Goal: Task Accomplishment & Management: Use online tool/utility

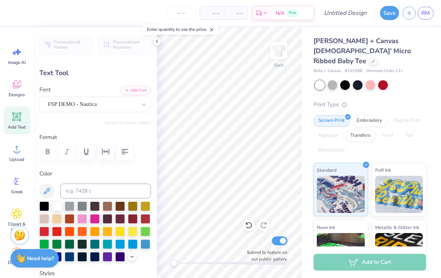
scroll to position [0, 0]
type textarea "Alpha O"
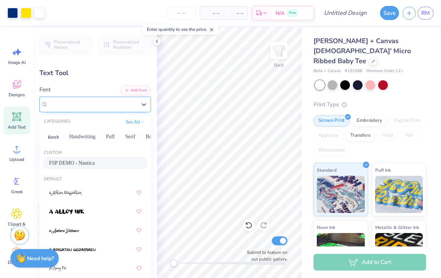
click at [114, 102] on div "FSP DEMO - Nautica" at bounding box center [92, 105] width 90 height 12
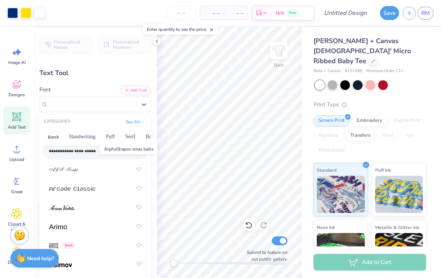
scroll to position [310, 0]
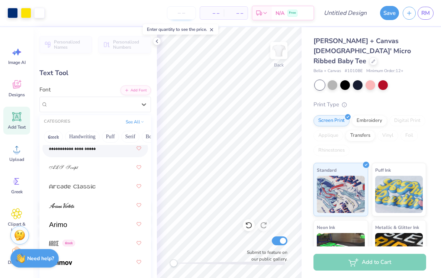
click at [184, 13] on input "number" at bounding box center [181, 12] width 29 height 13
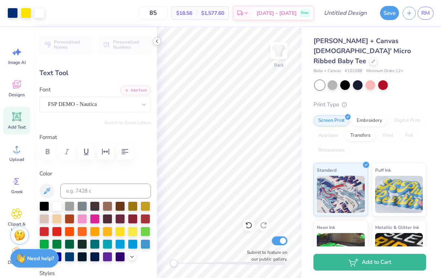
type input "85"
click at [158, 44] on icon at bounding box center [157, 41] width 6 height 6
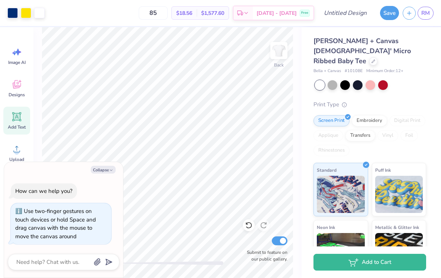
click at [114, 268] on body "Art colors 85 $18.56 Per Item $1,577.60 Total Est. Delivery [DATE] - [DATE] Fre…" at bounding box center [220, 139] width 441 height 278
click at [371, 59] on icon at bounding box center [373, 61] width 4 height 4
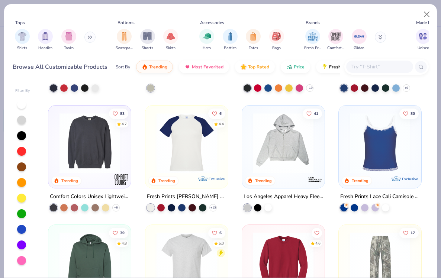
scroll to position [1651, 0]
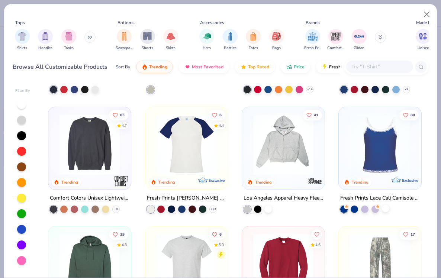
click at [385, 209] on div at bounding box center [385, 208] width 7 height 7
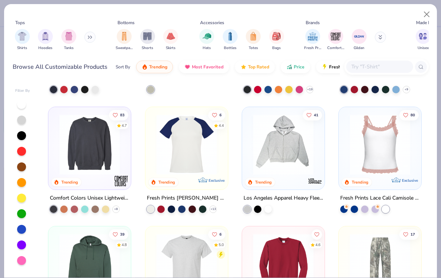
click at [377, 171] on img at bounding box center [380, 144] width 68 height 60
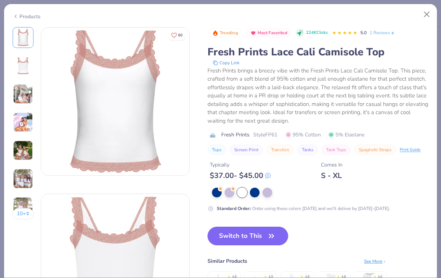
click at [27, 149] on img at bounding box center [23, 151] width 20 height 20
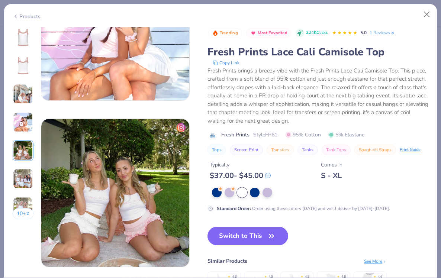
scroll to position [666, 0]
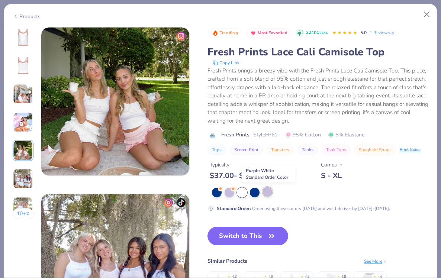
click at [267, 194] on div at bounding box center [267, 192] width 10 height 10
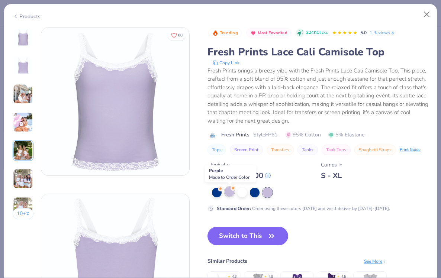
click at [232, 193] on div at bounding box center [230, 192] width 10 height 10
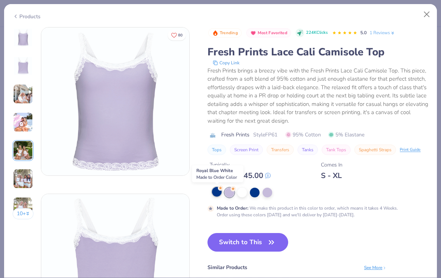
click at [218, 192] on div at bounding box center [217, 192] width 10 height 10
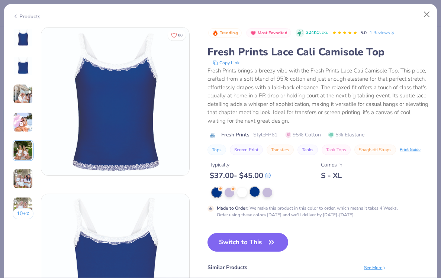
click at [251, 193] on div at bounding box center [255, 192] width 10 height 10
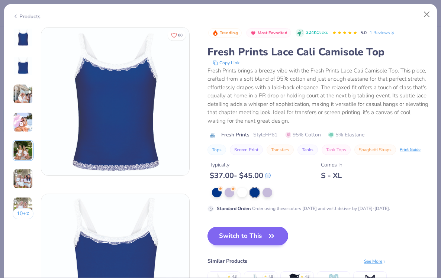
click at [264, 236] on button "Switch to This" at bounding box center [247, 236] width 81 height 19
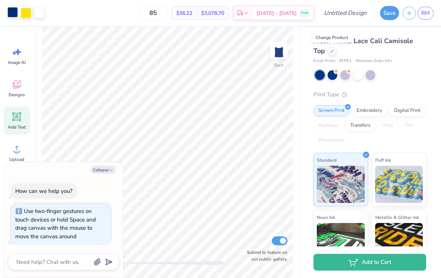
click at [13, 13] on div at bounding box center [12, 12] width 10 height 10
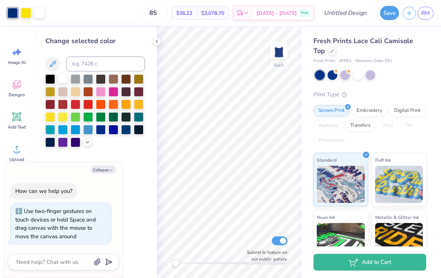
click at [63, 79] on div at bounding box center [63, 79] width 10 height 10
click at [43, 16] on div "85 $35.87 Per Item $3,048.95 Total Est. Delivery [DATE] - [DATE] Free" at bounding box center [174, 13] width 279 height 26
click at [38, 14] on div "85 $35.87 Per Item $3,048.95 Total Est. Delivery [DATE] - [DATE] Free" at bounding box center [174, 13] width 279 height 26
click at [156, 43] on icon at bounding box center [157, 41] width 6 height 6
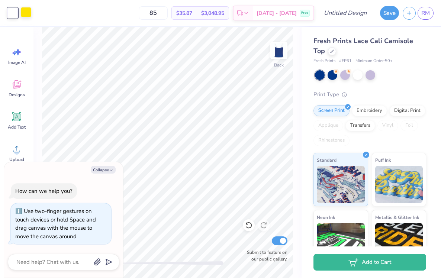
click at [29, 14] on div at bounding box center [26, 12] width 10 height 10
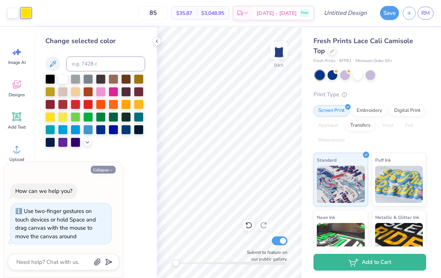
click at [103, 171] on button "Collapse" at bounding box center [103, 170] width 25 height 8
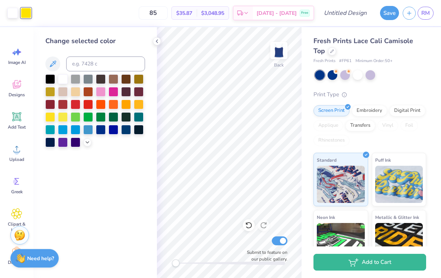
type textarea "x"
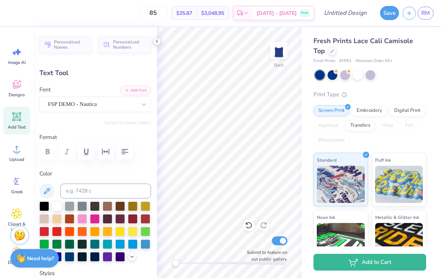
click at [156, 42] on icon at bounding box center [157, 41] width 6 height 6
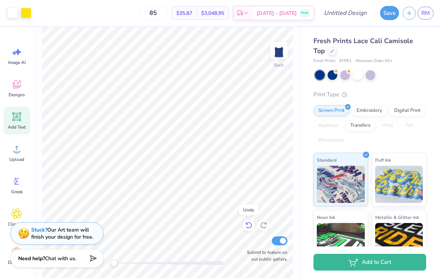
click at [249, 226] on icon at bounding box center [248, 225] width 7 height 7
click at [12, 14] on div at bounding box center [12, 12] width 10 height 10
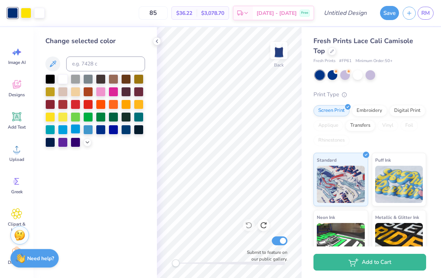
click at [76, 133] on div at bounding box center [76, 129] width 10 height 10
click at [61, 132] on div at bounding box center [63, 129] width 10 height 10
click at [43, 15] on div at bounding box center [39, 12] width 10 height 10
click at [101, 129] on div at bounding box center [101, 129] width 10 height 10
click at [13, 12] on div at bounding box center [12, 12] width 10 height 10
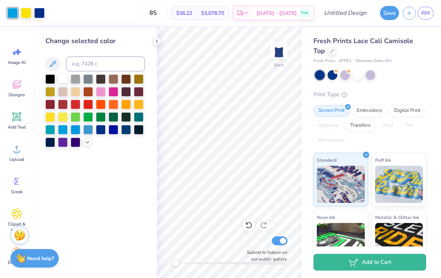
click at [61, 78] on div at bounding box center [63, 79] width 10 height 10
click at [62, 118] on div at bounding box center [63, 117] width 10 height 10
click at [63, 80] on div at bounding box center [63, 79] width 10 height 10
click at [155, 36] on div "Change selected color" at bounding box center [94, 152] width 123 height 251
click at [155, 40] on icon at bounding box center [157, 41] width 6 height 6
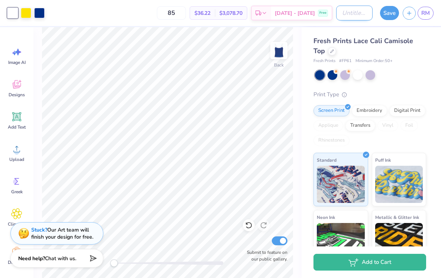
click at [355, 13] on input "Design Title" at bounding box center [354, 13] width 36 height 15
type input "spring bidday"
click at [388, 13] on button "Save" at bounding box center [389, 12] width 19 height 14
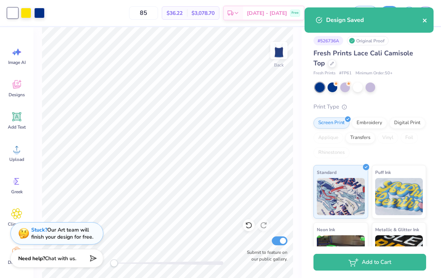
click at [424, 19] on icon "close" at bounding box center [424, 20] width 5 height 6
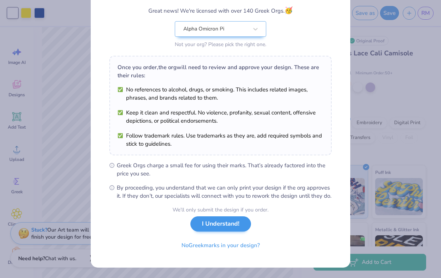
scroll to position [70, 0]
click at [207, 226] on button "I Understand!" at bounding box center [220, 223] width 61 height 15
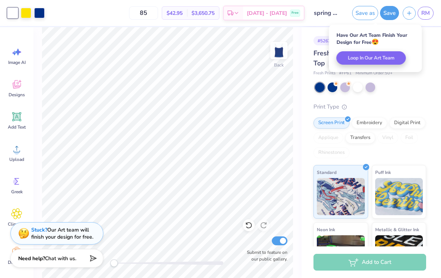
scroll to position [0, 0]
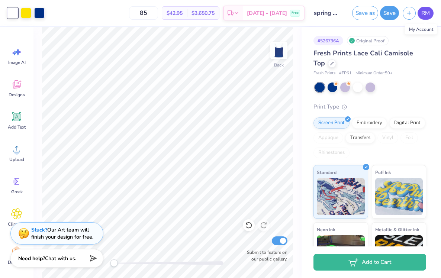
click at [427, 13] on span "RM" at bounding box center [425, 13] width 9 height 9
